Goal: Information Seeking & Learning: Find specific fact

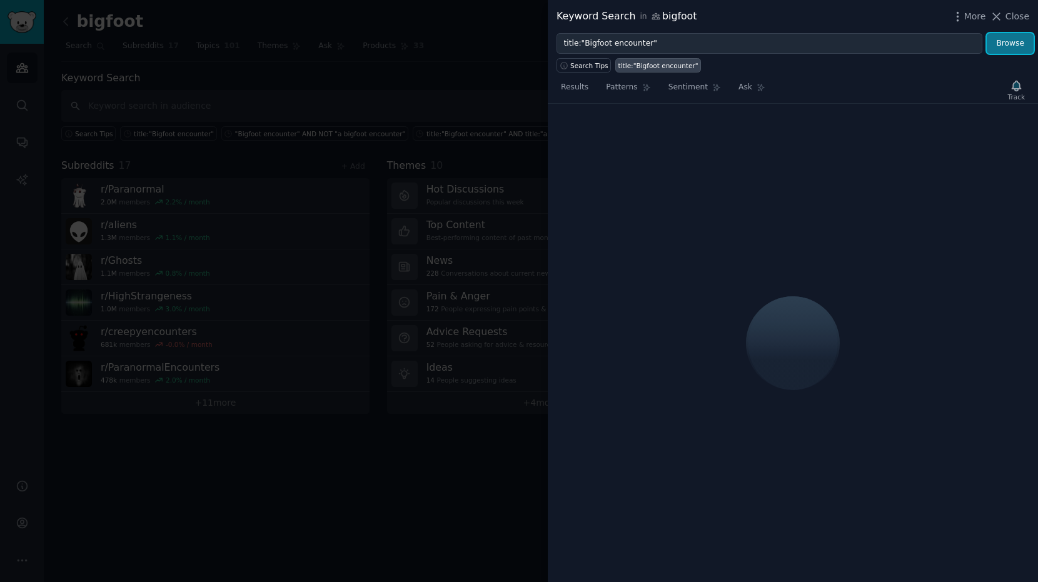
click at [1018, 46] on button "Browse" at bounding box center [1010, 43] width 47 height 21
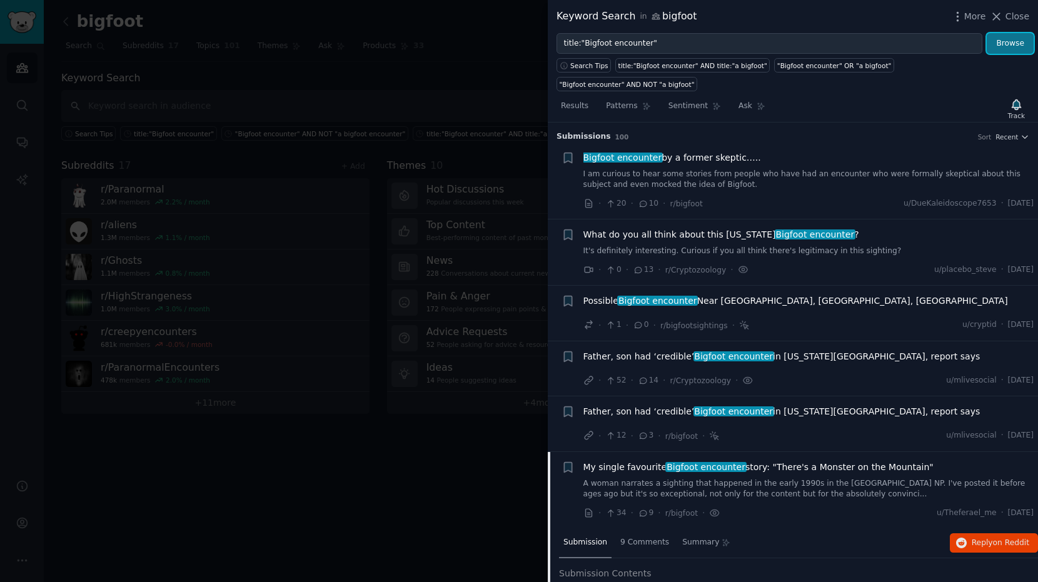
click at [1031, 48] on button "Browse" at bounding box center [1010, 43] width 47 height 21
click at [1019, 142] on div "Submission s 100 Sort Recent + Bigfoot encounter by a former skeptic….. I am cu…" at bounding box center [793, 353] width 490 height 460
click at [1021, 139] on icon "button" at bounding box center [1025, 137] width 9 height 9
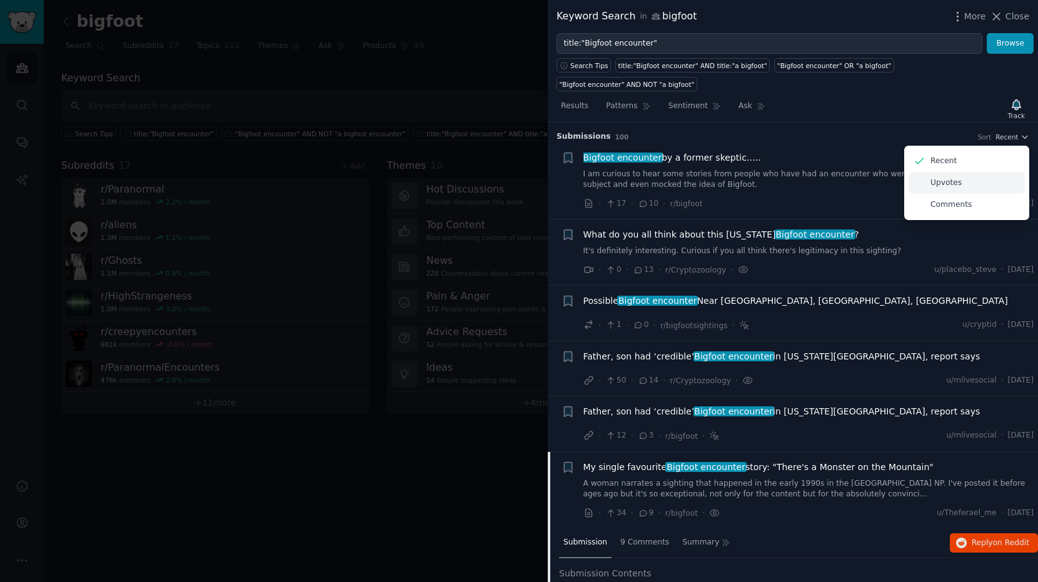
click at [941, 193] on div "Upvotes" at bounding box center [967, 183] width 116 height 22
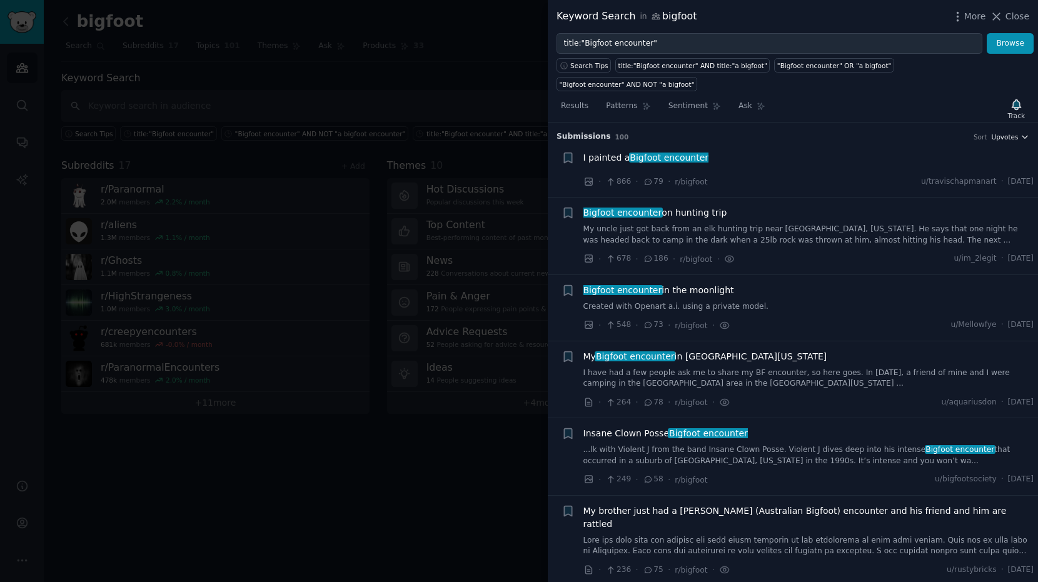
click at [1021, 133] on icon "button" at bounding box center [1025, 137] width 9 height 9
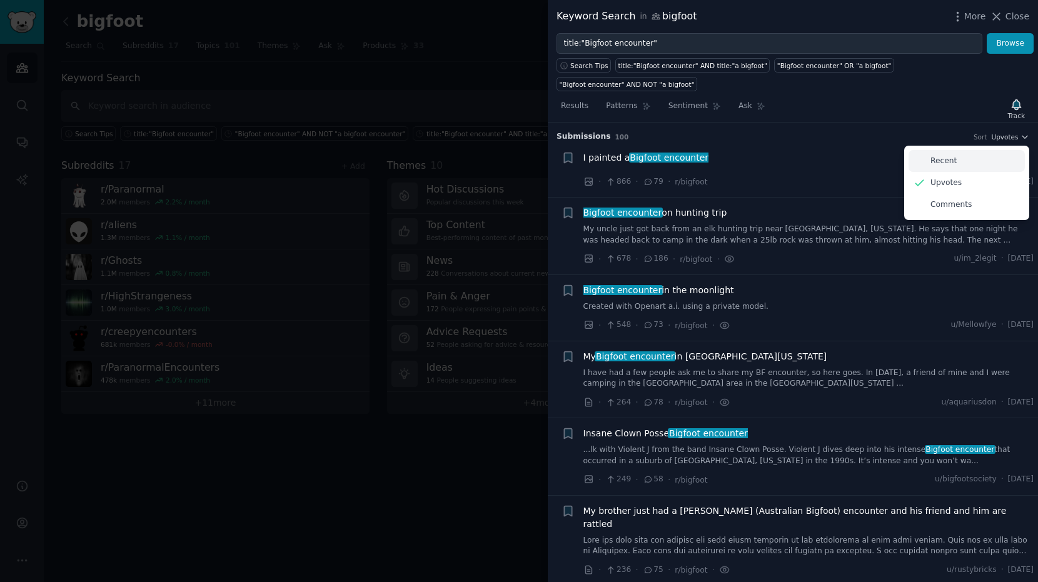
click at [964, 162] on div "Recent" at bounding box center [967, 161] width 116 height 22
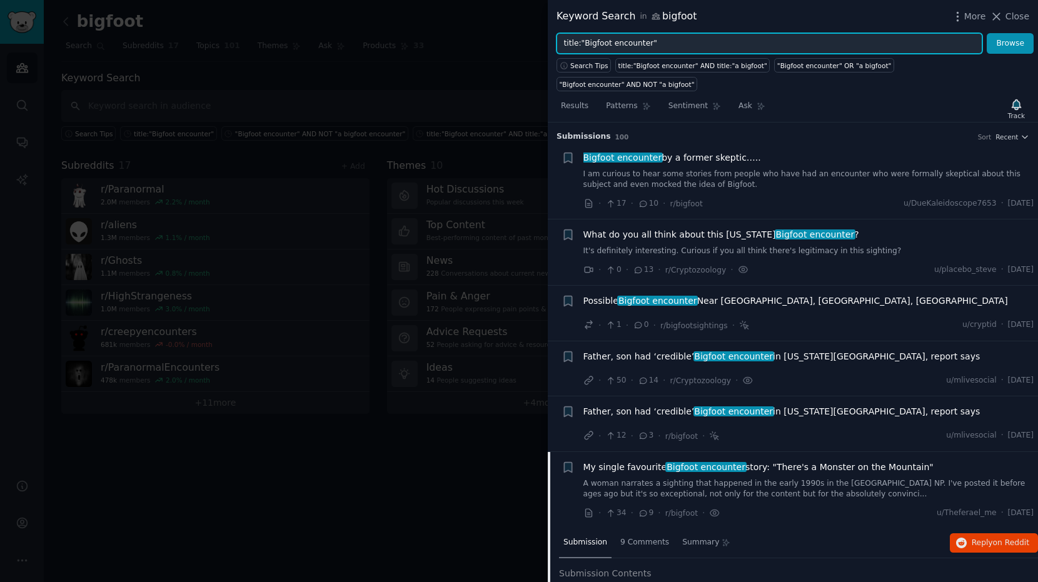
click at [700, 45] on input "title:"Bigfoot encounter"" at bounding box center [770, 43] width 426 height 21
click at [987, 33] on button "Browse" at bounding box center [1010, 43] width 47 height 21
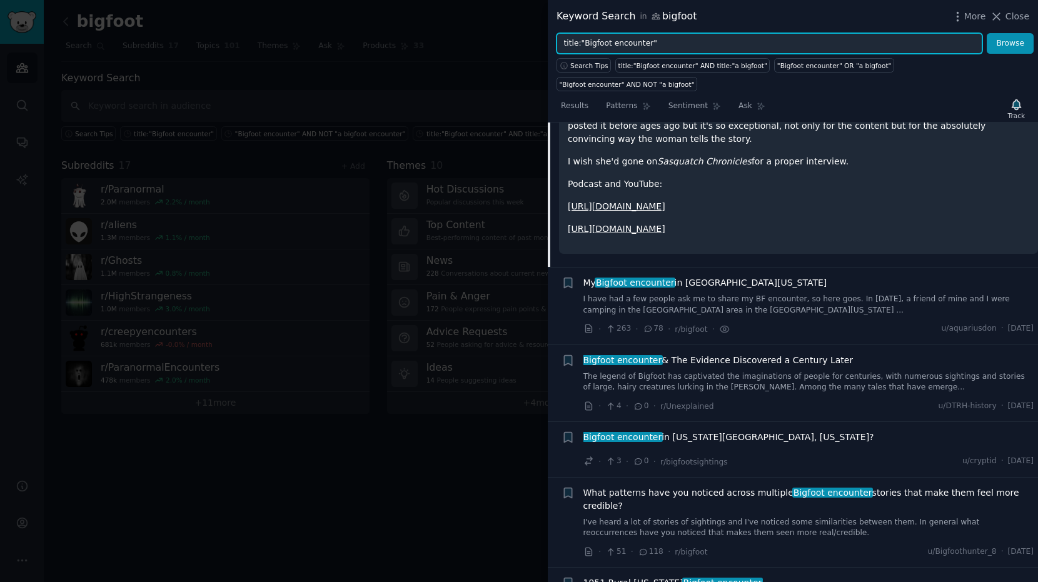
scroll to position [488, 0]
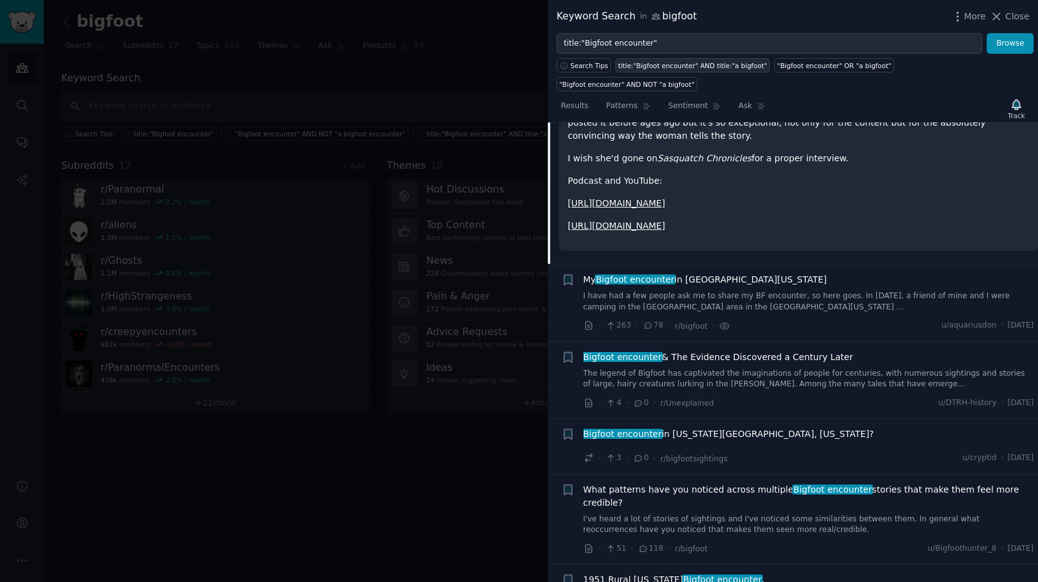
click at [655, 65] on div "title:"Bigfoot encounter" AND title:"a bigfoot"" at bounding box center [693, 65] width 149 height 9
type input "title:"Bigfoot encounter" AND title:"a bigfoot""
